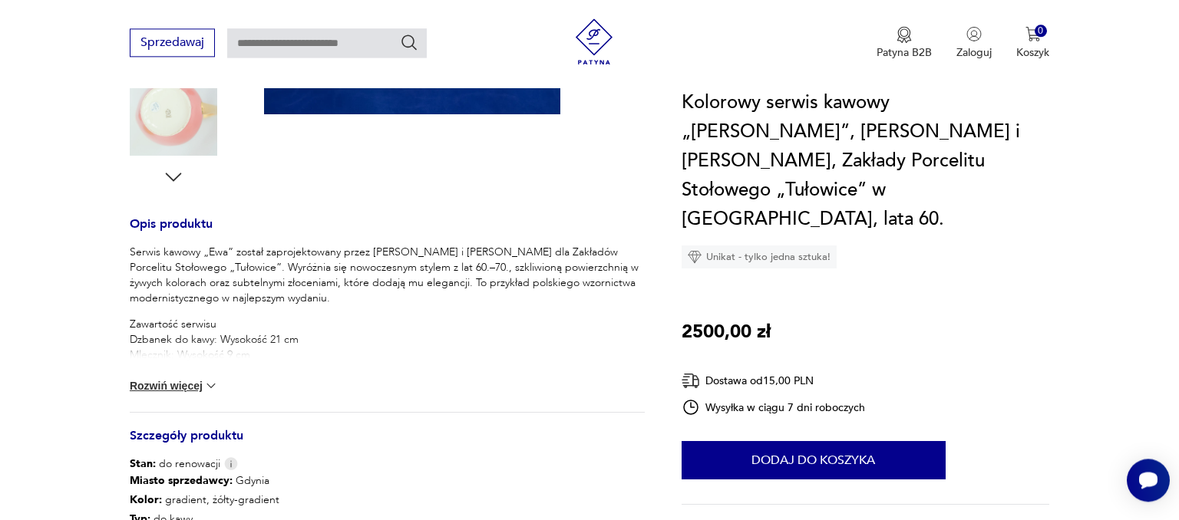
scroll to position [533, 0]
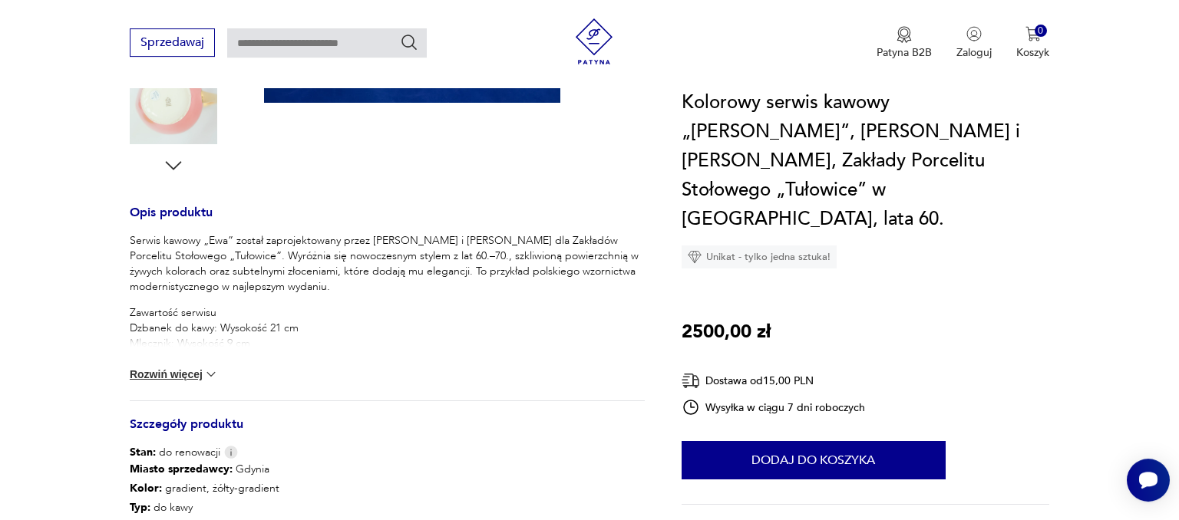
drag, startPoint x: 244, startPoint y: 239, endPoint x: 348, endPoint y: 274, distance: 109.2
click at [348, 274] on p "Serwis kawowy „Ewa” został zaprojektowany przez [PERSON_NAME] i [PERSON_NAME] d…" at bounding box center [387, 263] width 515 height 61
copy p "Wyróżnia się nowoczesnym stylem z lat 60.–70., szkliwioną powierzchnią w żywych…"
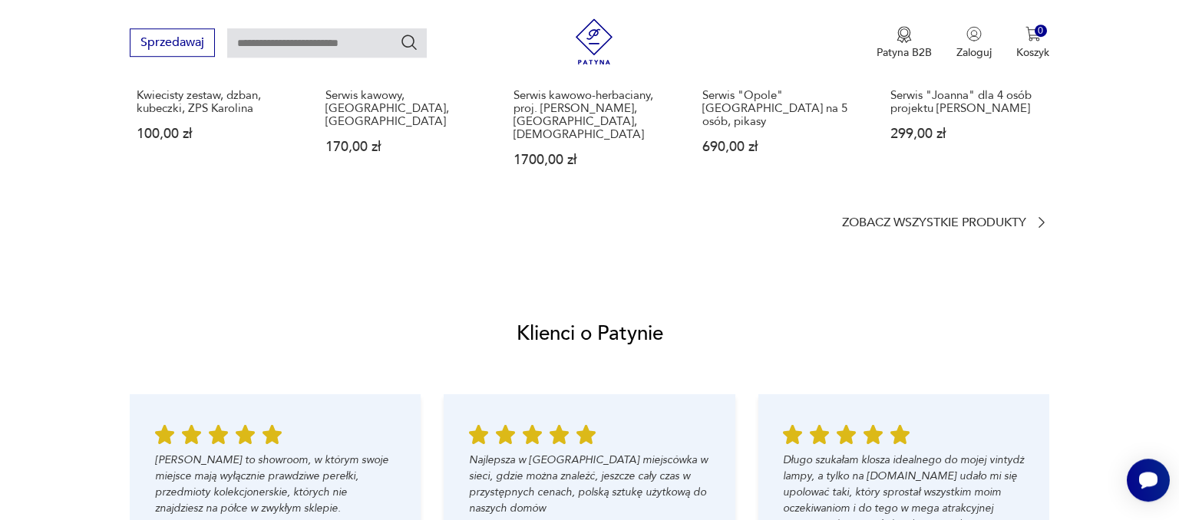
scroll to position [1371, 0]
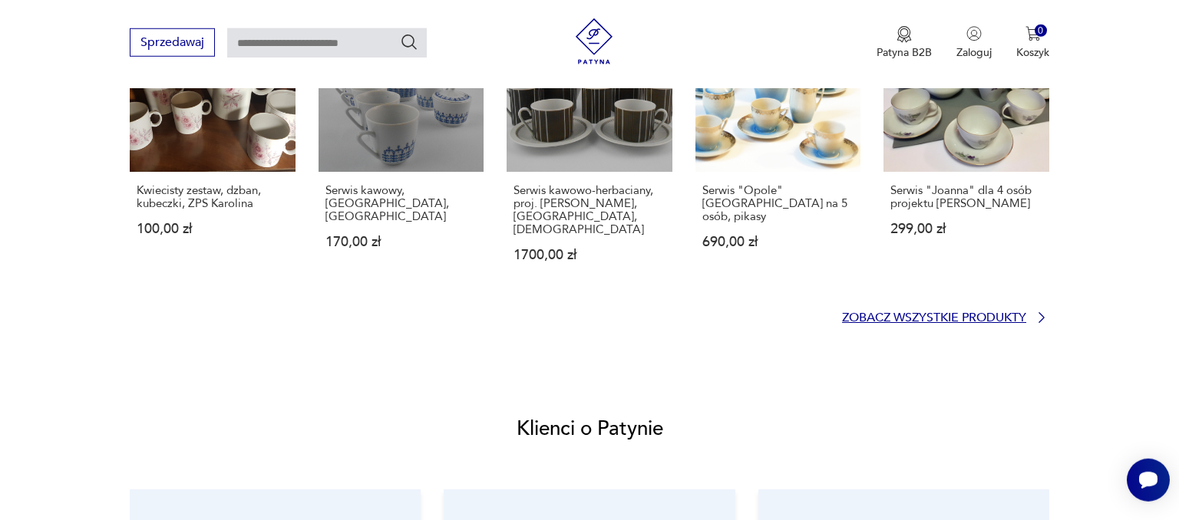
click at [965, 313] on p "Zobacz wszystkie produkty" at bounding box center [934, 318] width 184 height 10
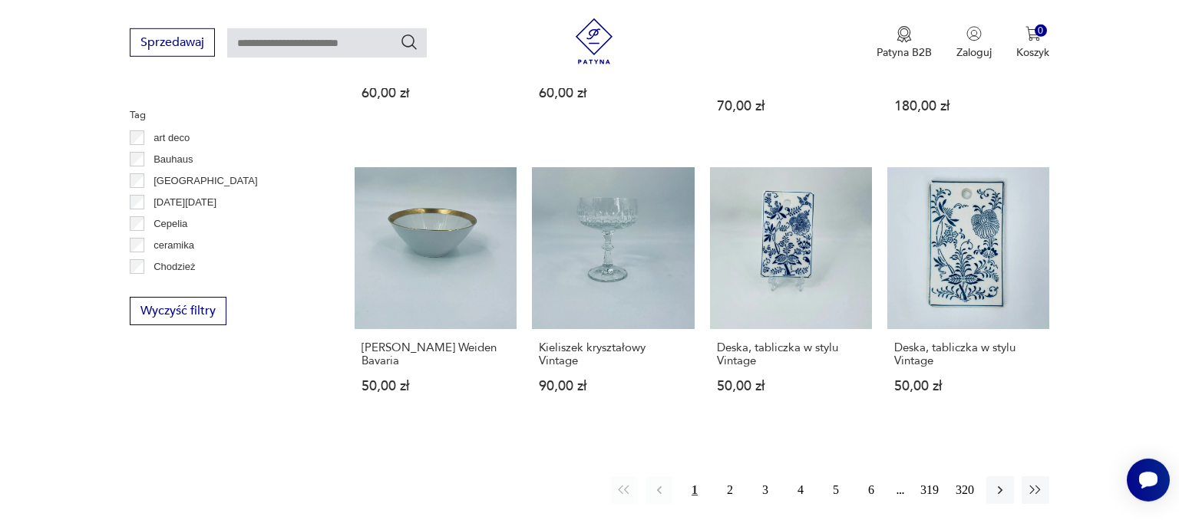
scroll to position [23, 0]
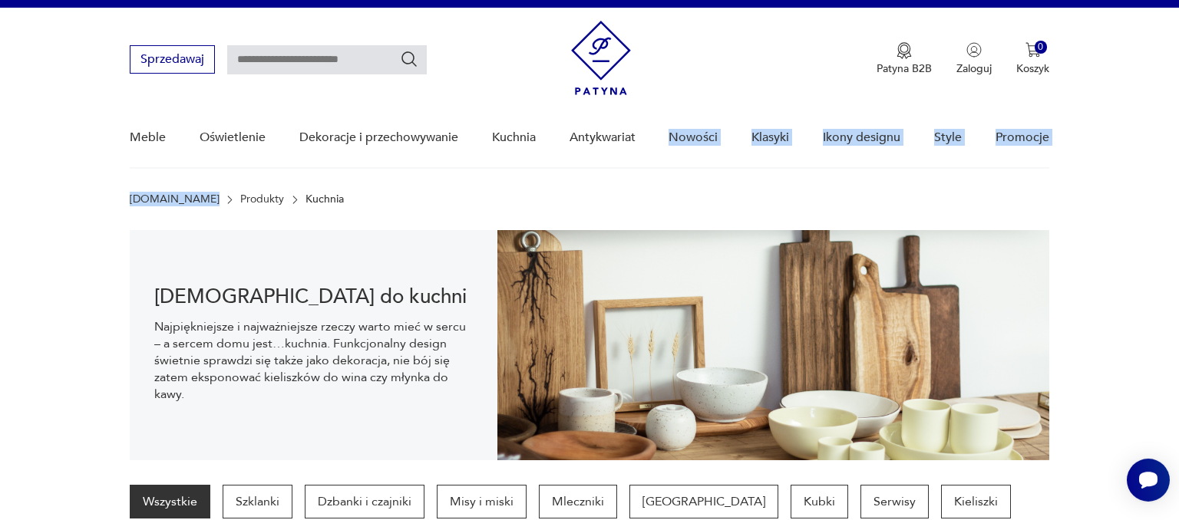
drag, startPoint x: 1177, startPoint y: 99, endPoint x: 662, endPoint y: 138, distance: 517.2
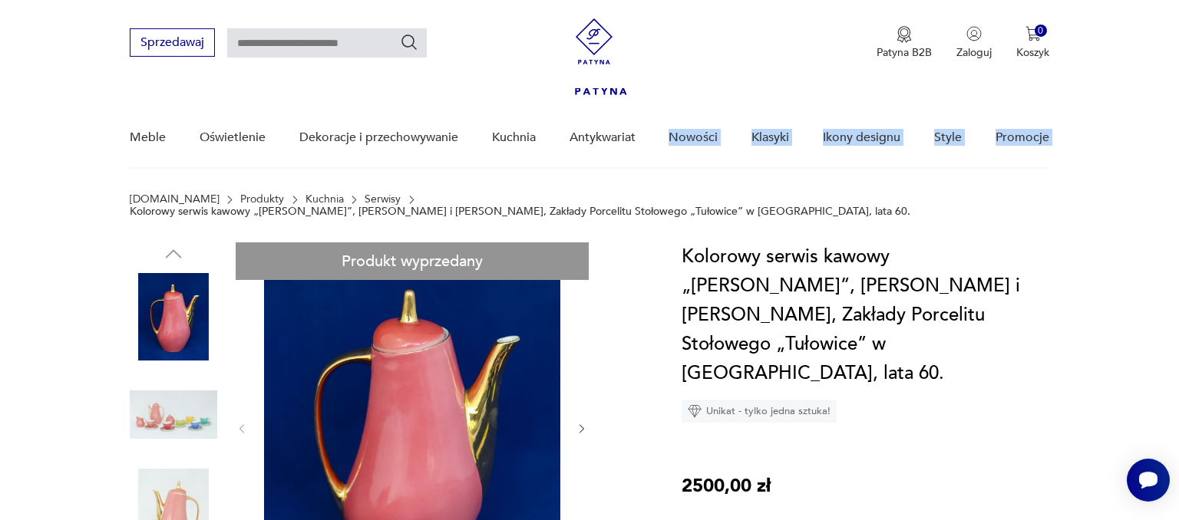
scroll to position [1068, 0]
